Goal: Information Seeking & Learning: Learn about a topic

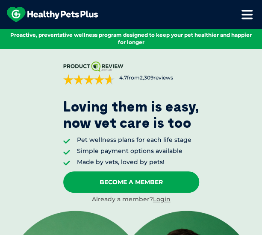
scroll to position [11, 0]
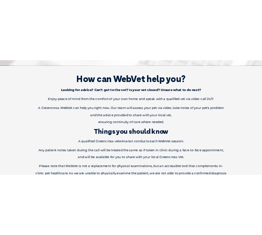
scroll to position [411, 0]
